Goal: Navigation & Orientation: Find specific page/section

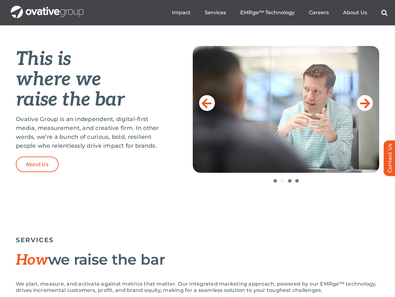
scroll to position [253, 0]
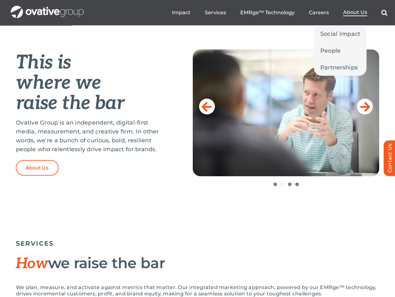
click at [358, 15] on span "About Us" at bounding box center [355, 12] width 24 height 6
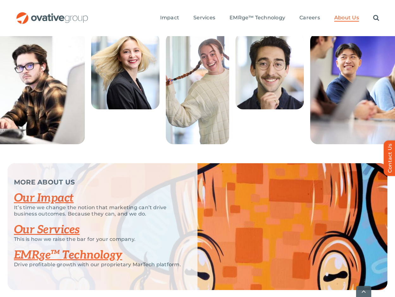
scroll to position [1410, 0]
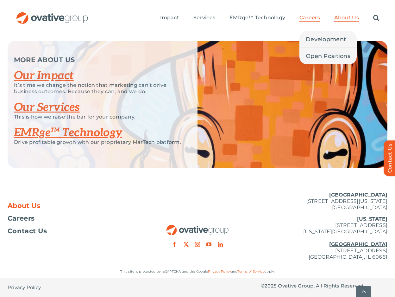
click at [306, 17] on span "Careers" at bounding box center [309, 18] width 21 height 6
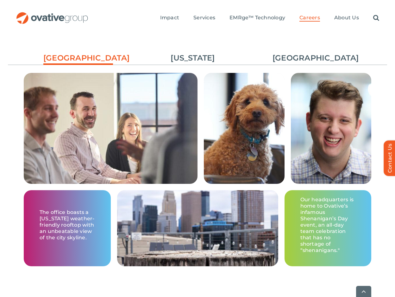
scroll to position [1108, 0]
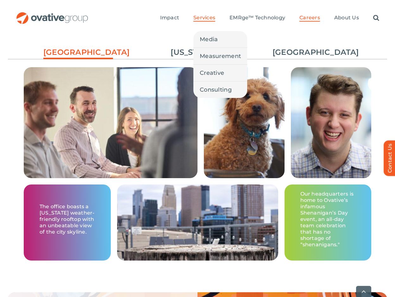
click at [199, 16] on span "Services" at bounding box center [204, 18] width 22 height 6
